Goal: Use online tool/utility: Utilize a website feature to perform a specific function

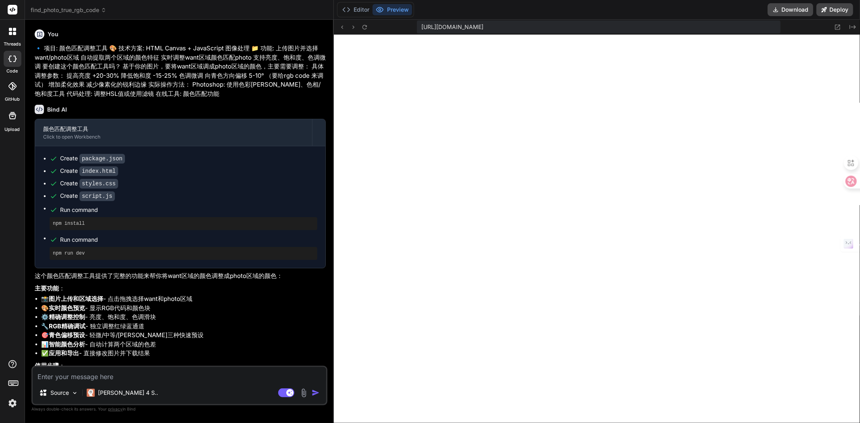
scroll to position [281, 0]
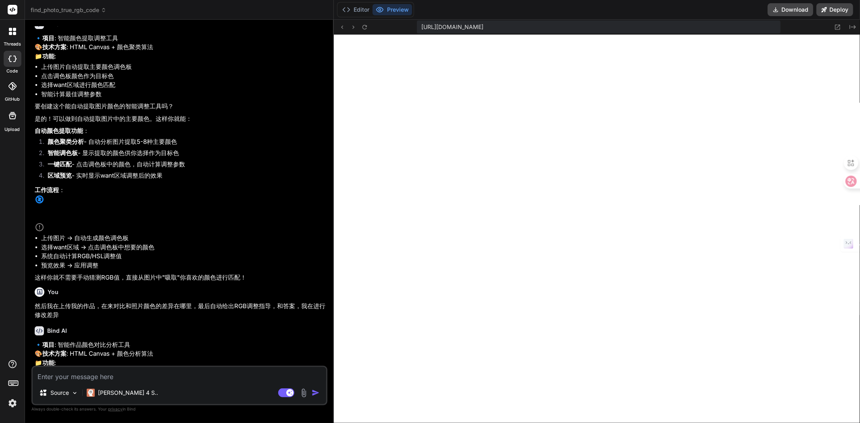
click at [121, 376] on textarea at bounding box center [180, 374] width 294 height 15
paste textarea "lore（ipsu），dolo（sitamet） cons（adip）el seddoeiusmodtem incididuntut laboreetdolo…"
type textarea "lore（ipsu），dolo（sitamet） cons（adip）el seddoeiusmodtem incididuntut laboreetdolo…"
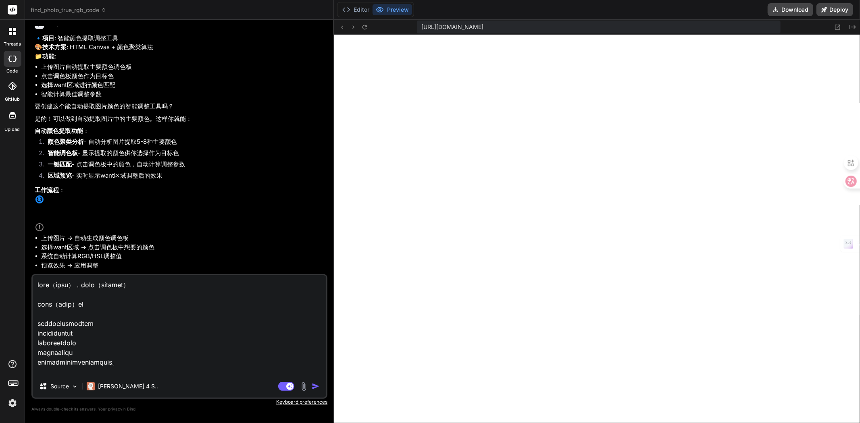
scroll to position [310, 0]
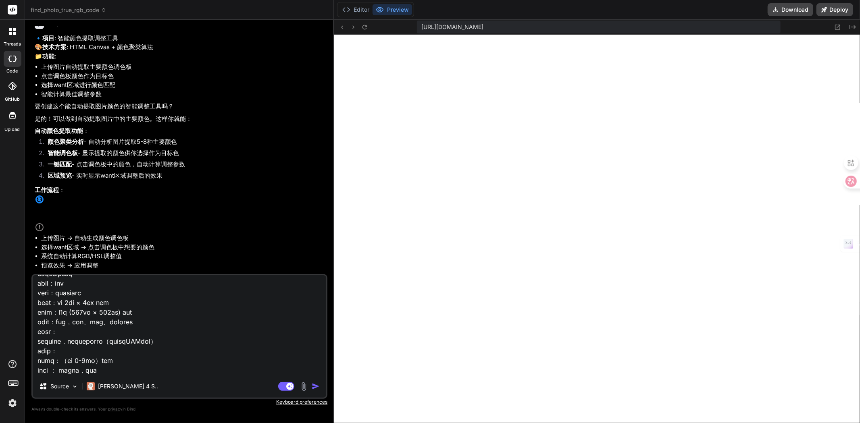
type textarea "x"
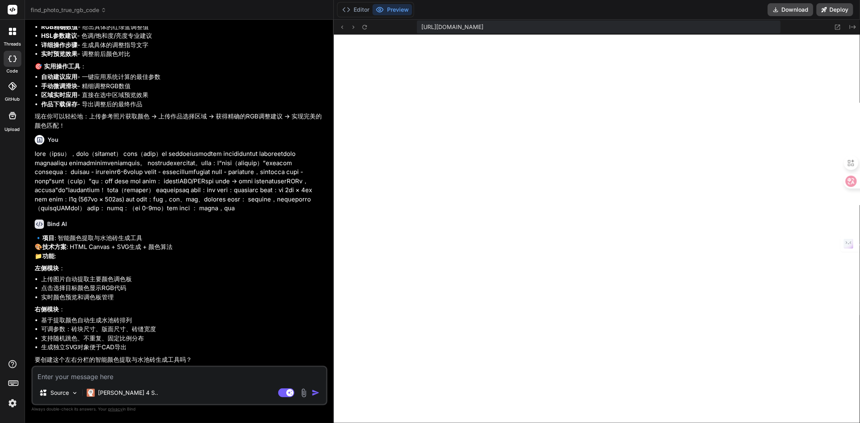
scroll to position [1522, 0]
type textarea "x"
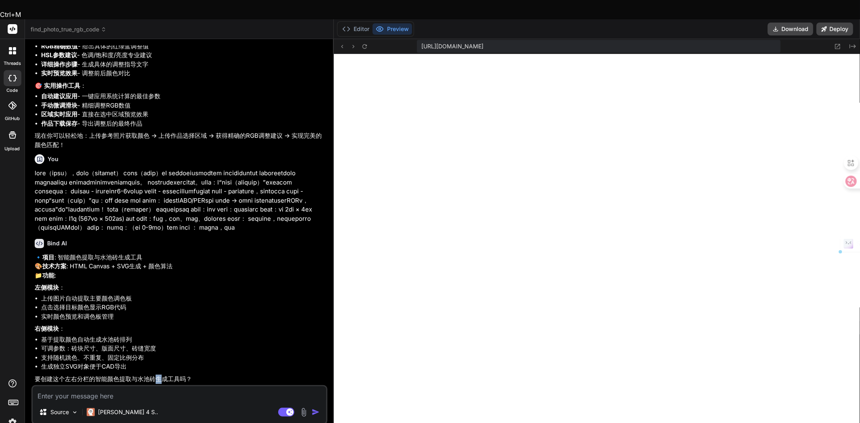
scroll to position [1522, 0]
drag, startPoint x: 158, startPoint y: 359, endPoint x: 166, endPoint y: 359, distance: 8.1
click at [166, 375] on p "要创建这个左右分栏的智能颜色提取与水池砖生成工具吗？" at bounding box center [180, 379] width 291 height 9
copy p "生成"
click at [140, 387] on textarea at bounding box center [180, 394] width 294 height 15
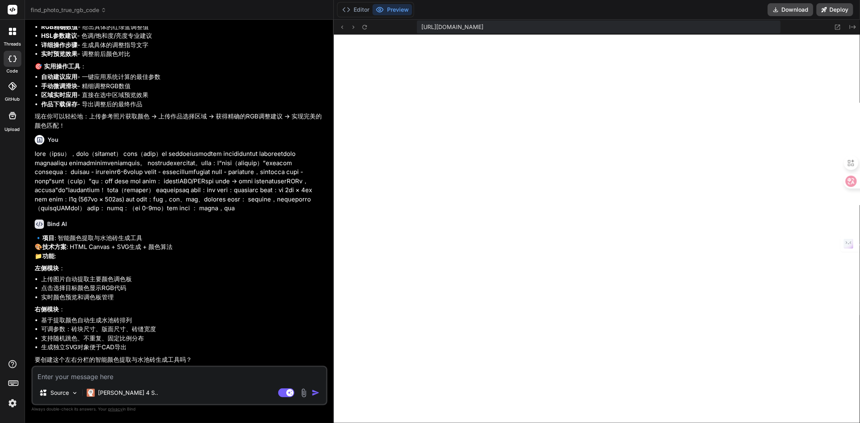
paste textarea "生成"
type textarea "生成"
type textarea "x"
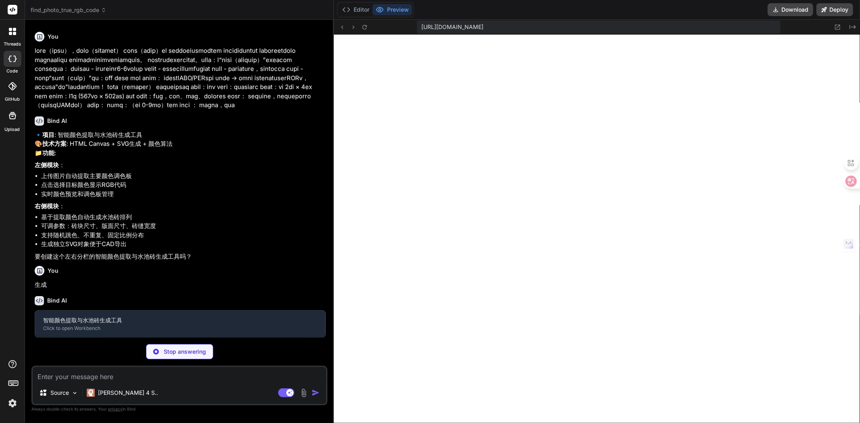
scroll to position [1606, 0]
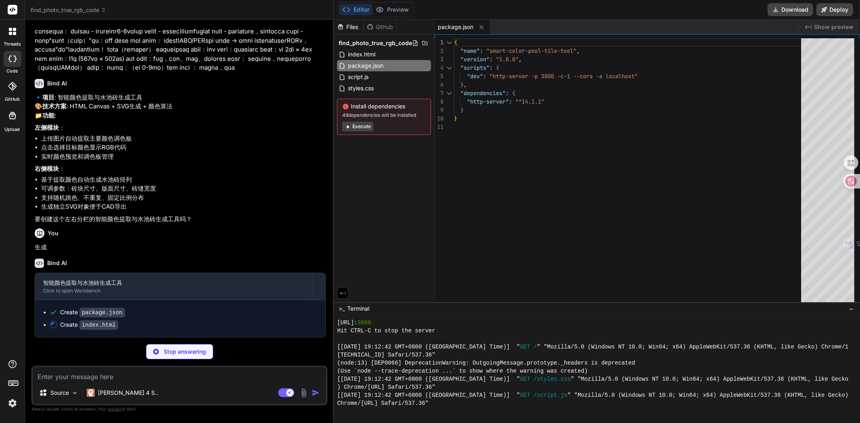
type textarea "x"
type textarea "</html>"
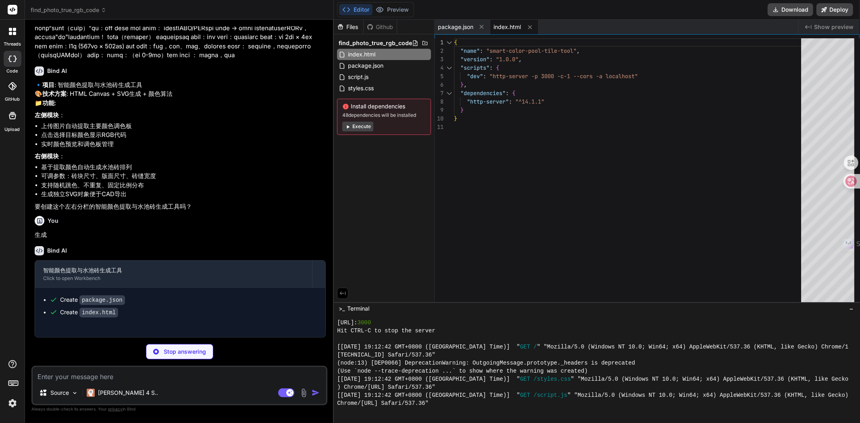
type textarea "x"
type textarea ".color-actions { flex-direction: column; } }"
type textarea "x"
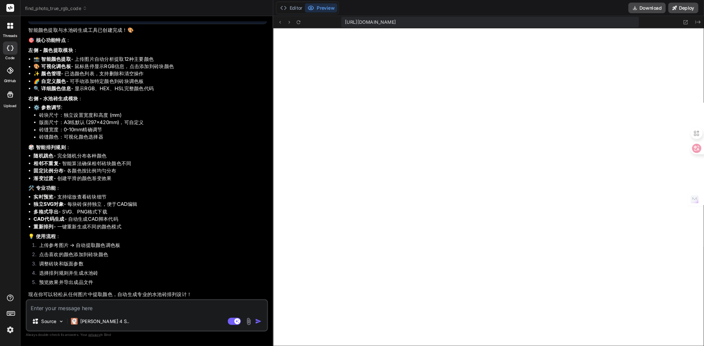
scroll to position [2054, 0]
type textarea "x"
type textarea "});"
type textarea "x"
type textarea "document.addEventListener('DOMContentLoaded', () => { tool = new SmartColorPool…"
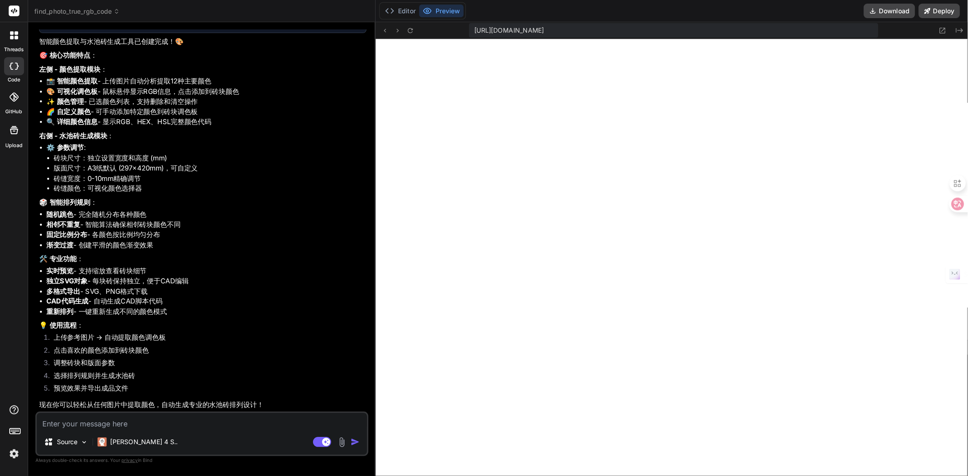
scroll to position [700, 0]
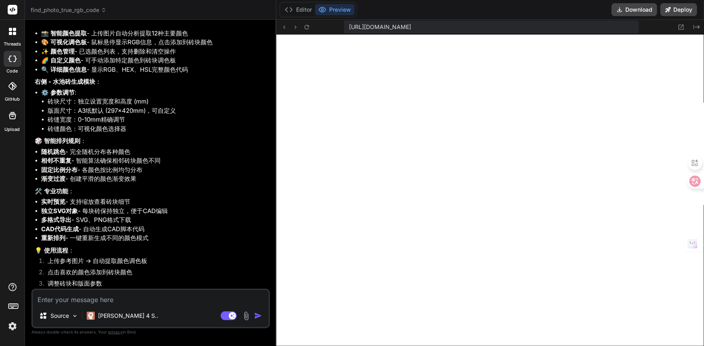
type textarea "x"
type textarea "});"
type textarea "x"
type textarea "} } // 初始化应用 let tool; document.addEventListener('DOMContentLoaded', () => { to…"
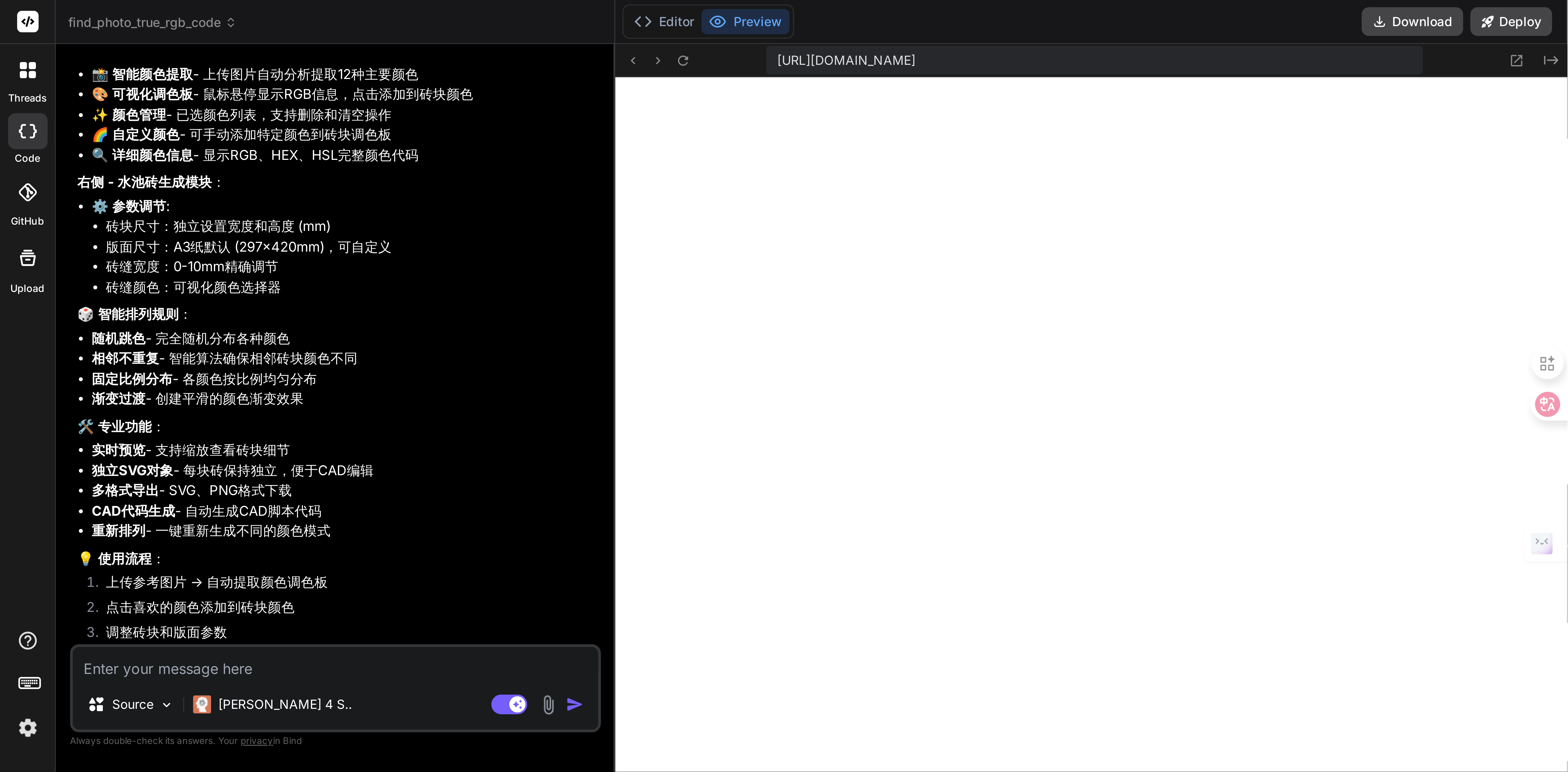
scroll to position [444, 0]
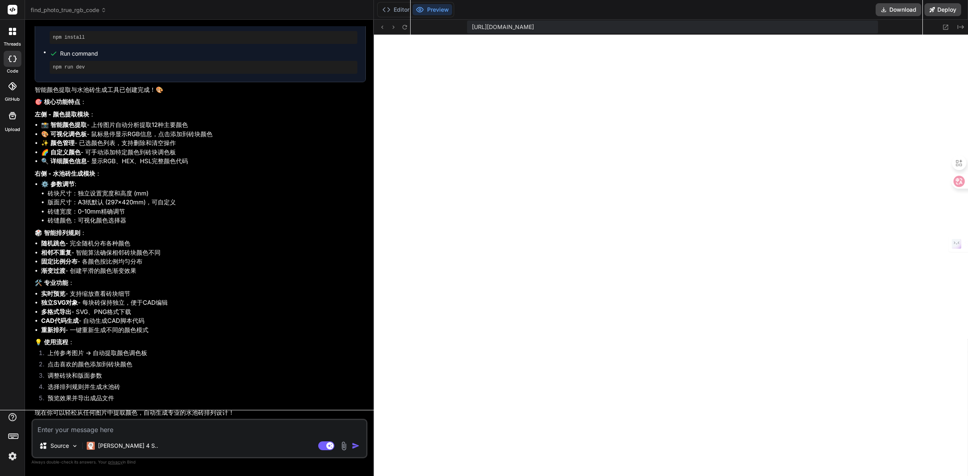
type textarea "x"
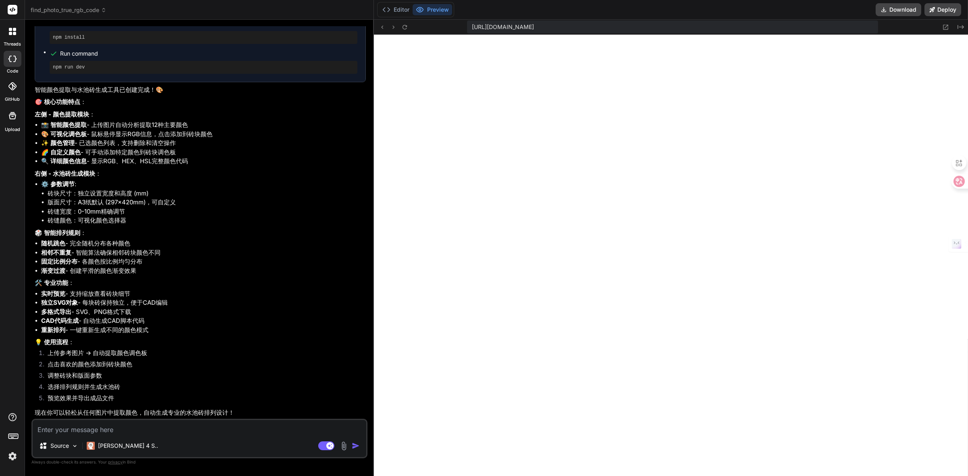
type textarea "} // 初始化应用 let tool; document.addEventListener('DOMContentLoaded', () => { tool…"
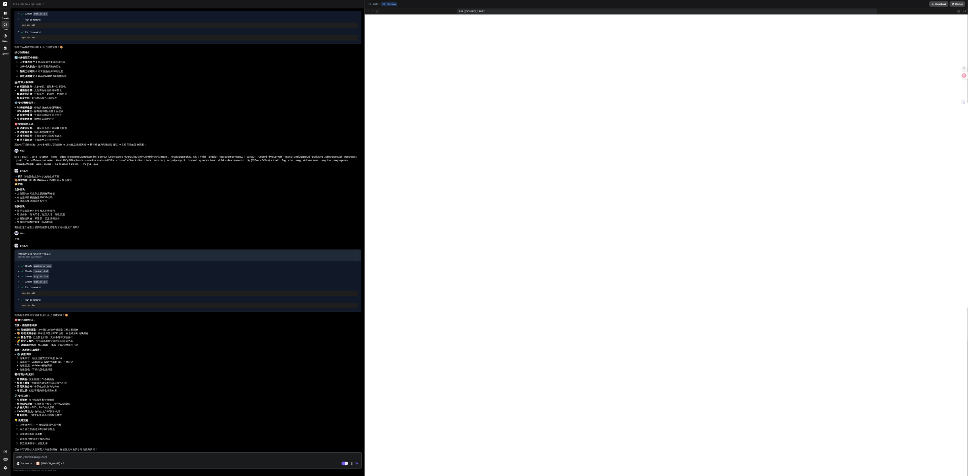
scroll to position [542, 0]
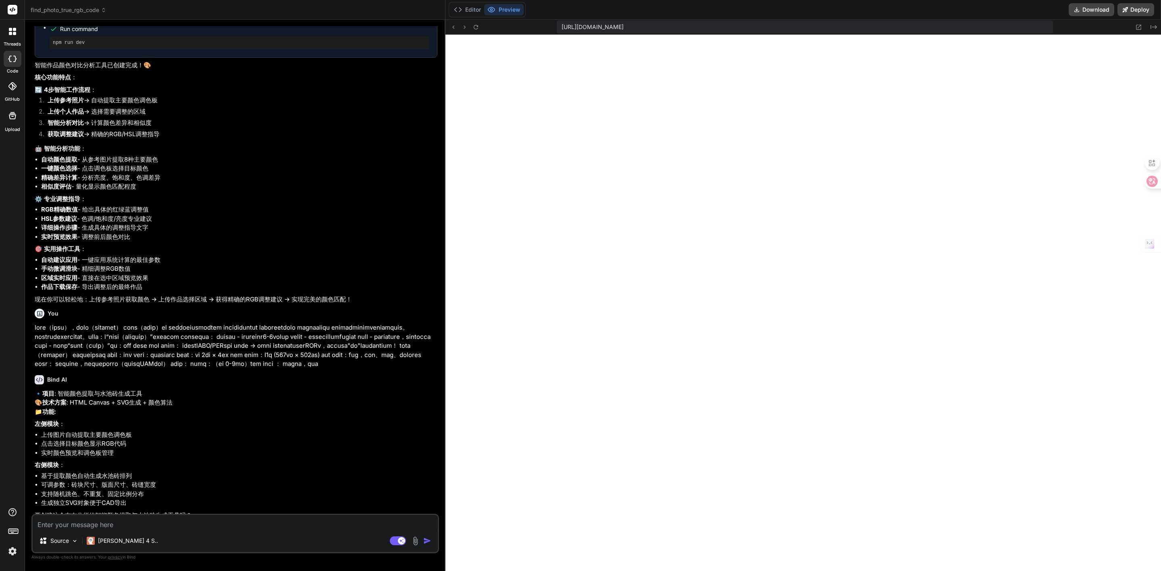
type textarea "x"
type textarea "} } // 初始化应用 let tool; document.addEventListener('DOMContentLoaded', () => { to…"
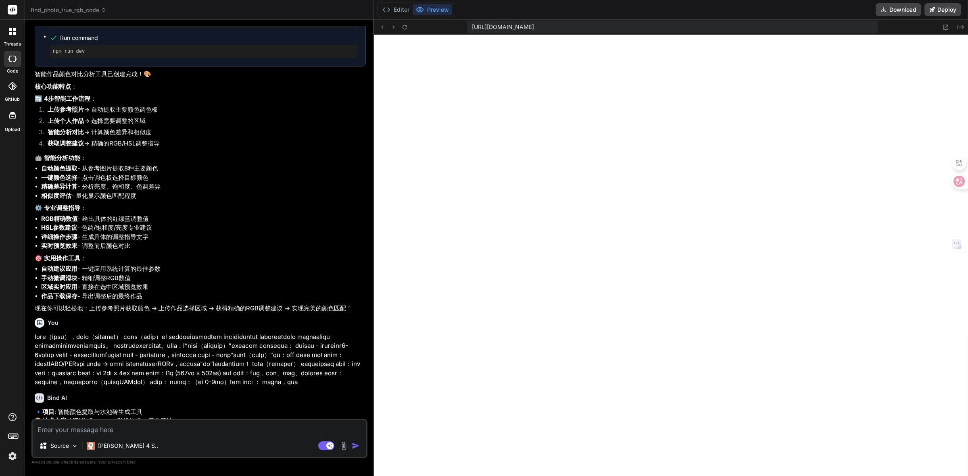
type textarea "x"
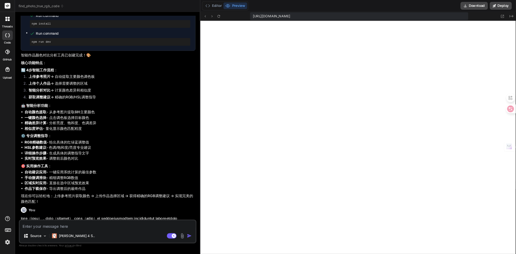
scroll to position [701, 0]
type textarea "x"
type textarea "});"
type textarea "x"
type textarea "// 初始化应用 let tool; document.addEventListener('DOMContentLoaded', () => { tool =…"
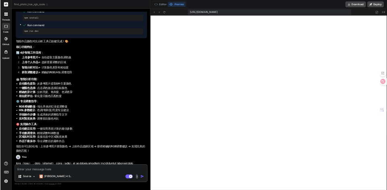
scroll to position [752, 0]
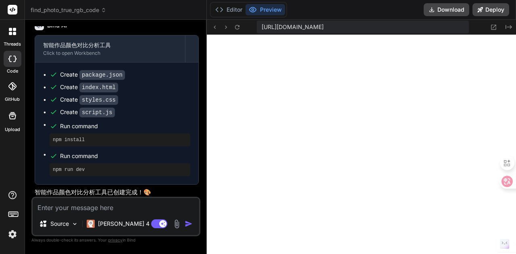
type textarea "x"
type textarea "// 初始化应用 let tool; document.addEventListener('DOMContentLoaded', () => { tool =…"
type textarea "x"
type textarea "document.addEventListener('DOMContentLoaded', () => { tool = new SmartColorPool…"
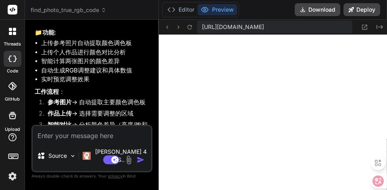
type textarea "x"
type textarea "// 初始化应用 let tool; document.addEventListener('DOMContentLoaded', () => { tool =…"
type textarea "x"
type textarea "document.addEventListener('DOMContentLoaded', () => { tool = new SmartColorPool…"
type textarea "x"
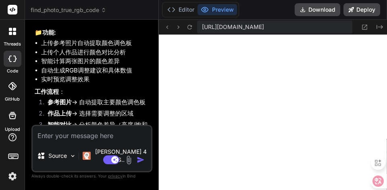
type textarea "// 初始化应用 let tool; document.addEventListener('DOMContentLoaded', () => { tool =…"
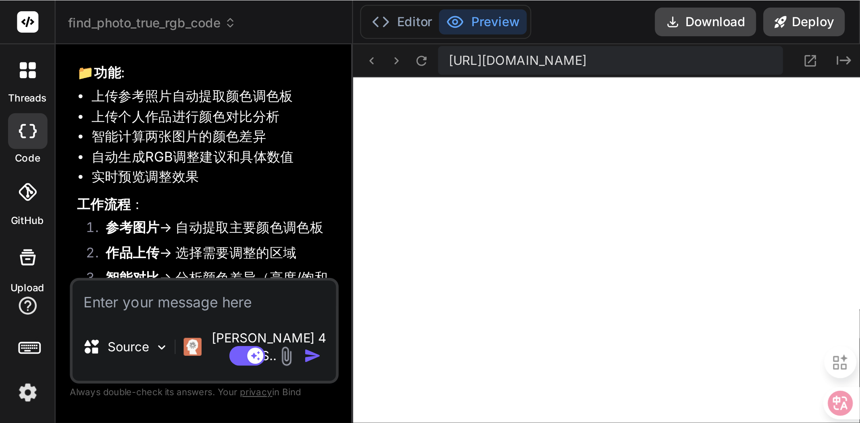
scroll to position [727, 0]
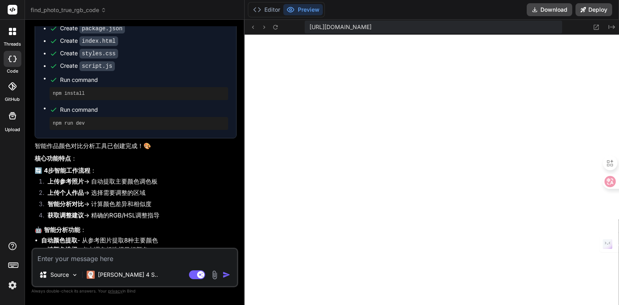
type textarea "x"
type textarea "document.addEventListener('DOMContentLoaded', () => { tool = new SmartColorPool…"
type textarea "x"
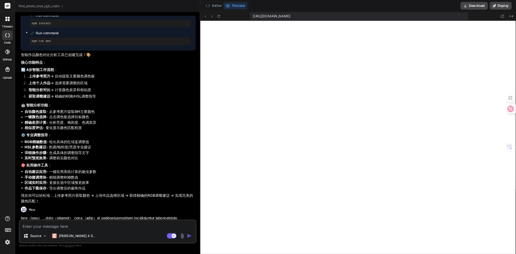
scroll to position [726, 0]
type textarea "x"
type textarea "});"
type textarea "x"
type textarea "document.addEventListener('DOMContentLoaded', () => { tool = new SmartColorPool…"
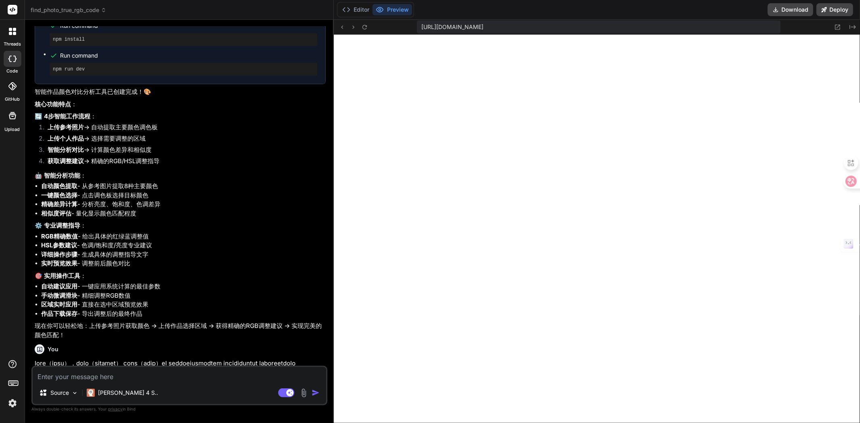
type textarea "x"
type textarea "document.addEventListener('DOMContentLoaded', () => { tool = new SmartColorPool…"
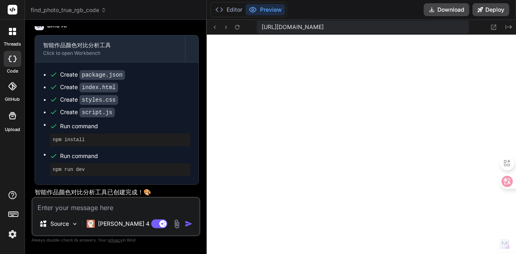
type textarea "x"
type textarea "// 初始化应用 let tool; document.addEventListener('DOMContentLoaded', () => { tool =…"
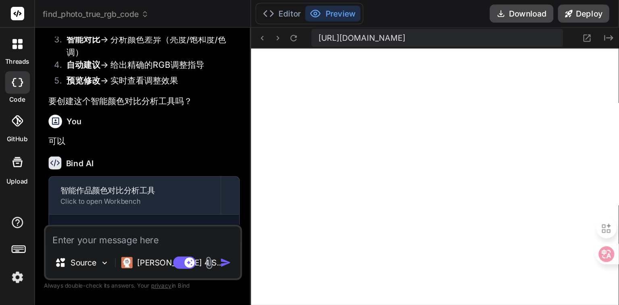
scroll to position [806, 0]
type textarea "x"
type textarea "document.addEventListener('DOMContentLoaded', () => { tool = new SmartColorPool…"
type textarea "x"
type textarea "// 初始化应用 let tool; document.addEventListener('DOMContentLoaded', () => { tool =…"
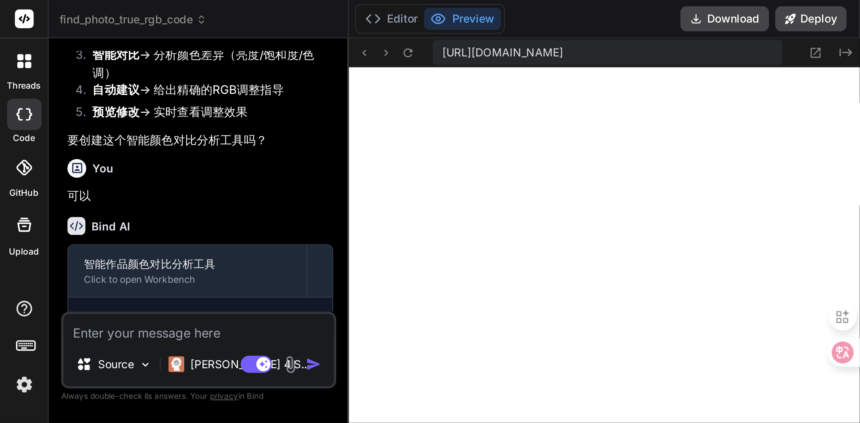
scroll to position [727, 0]
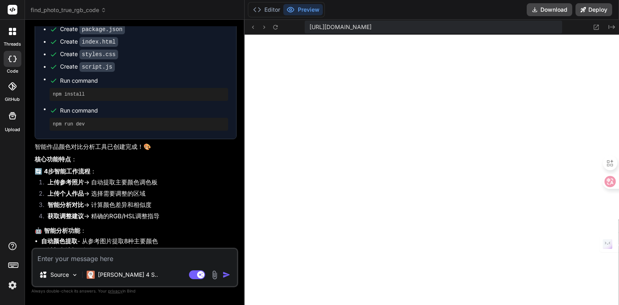
type textarea "x"
type textarea "});"
type textarea "x"
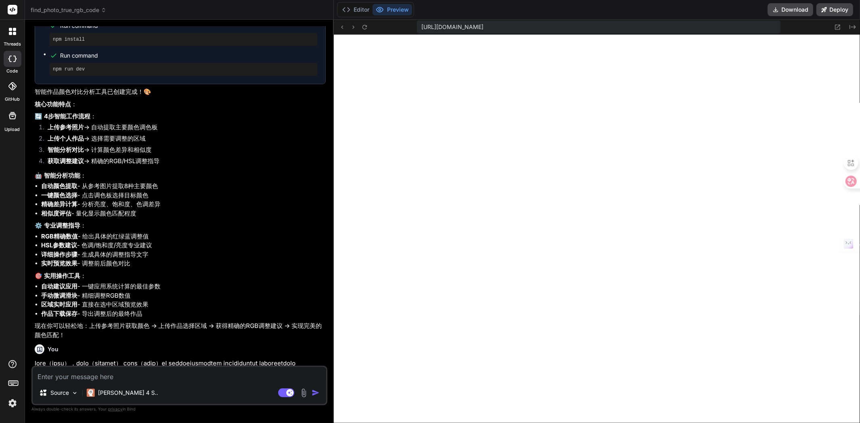
drag, startPoint x: 167, startPoint y: 412, endPoint x: 230, endPoint y: 323, distance: 109.9
click at [174, 411] on p "Always double-check its answers. Your privacy in [GEOGRAPHIC_DATA]" at bounding box center [179, 410] width 296 height 8
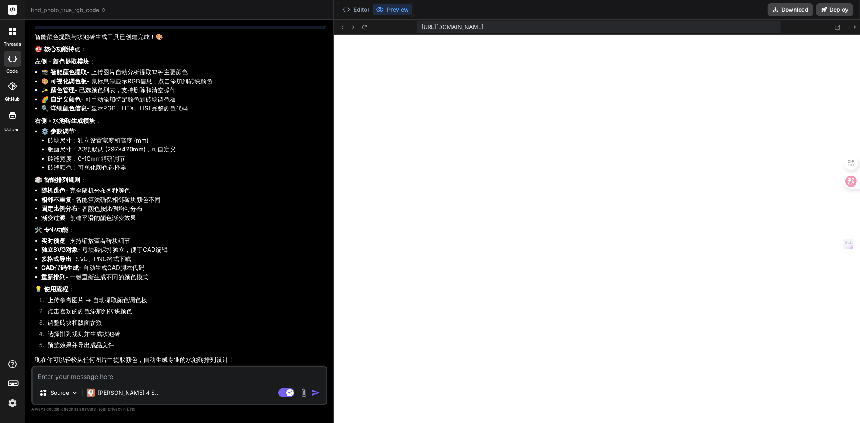
scroll to position [2054, 0]
